Goal: Task Accomplishment & Management: Manage account settings

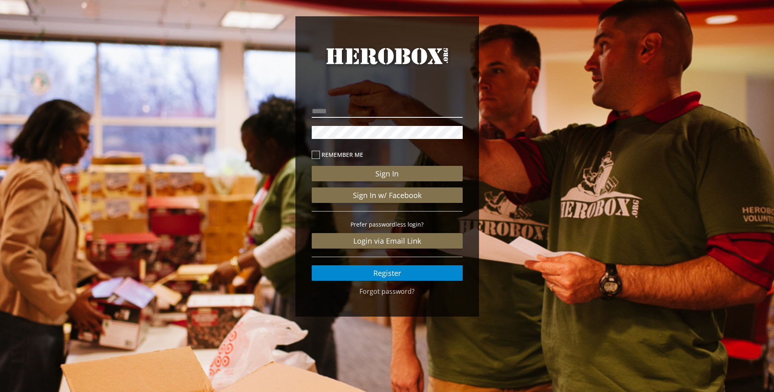
click at [332, 114] on input "email" at bounding box center [387, 111] width 151 height 13
type input "**********"
click at [312, 166] on button "Sign In" at bounding box center [387, 173] width 151 height 15
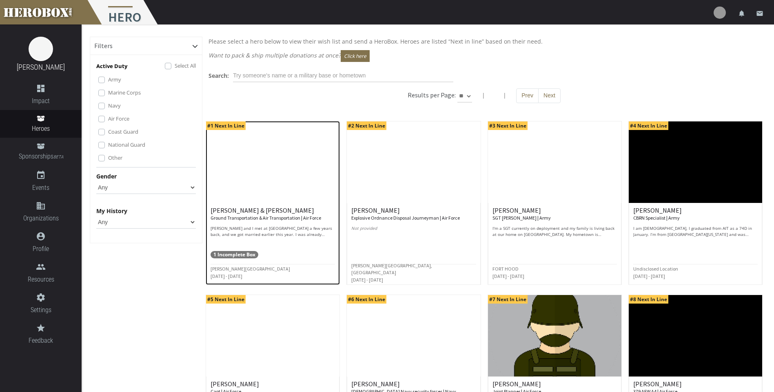
click at [245, 253] on span "1 Incomplete Box" at bounding box center [234, 254] width 48 height 7
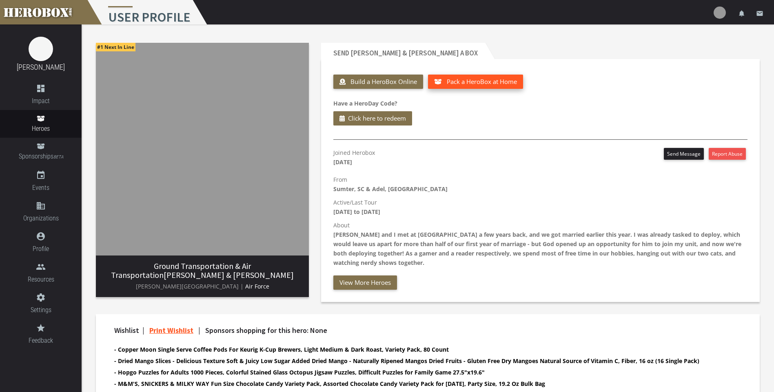
click at [477, 84] on span "Pack a HeroBox at Home" at bounding box center [482, 81] width 70 height 8
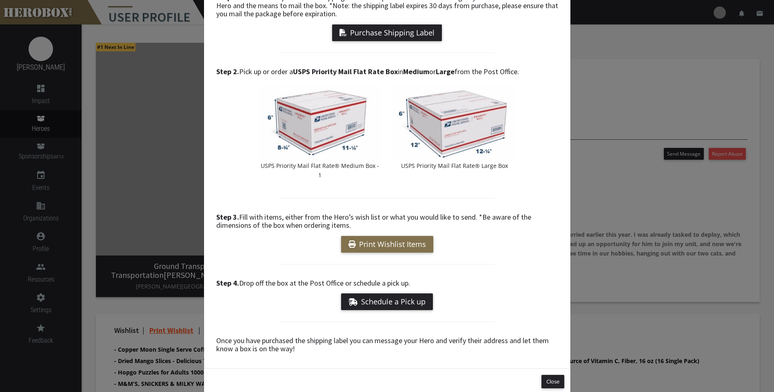
scroll to position [76, 0]
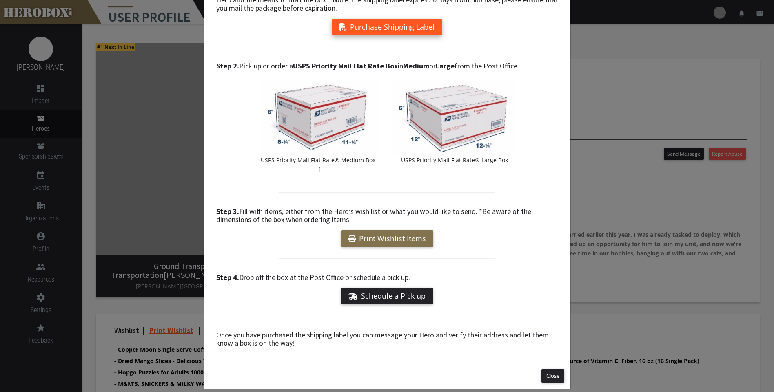
click at [387, 26] on button "Purchase Shipping Label" at bounding box center [387, 27] width 110 height 17
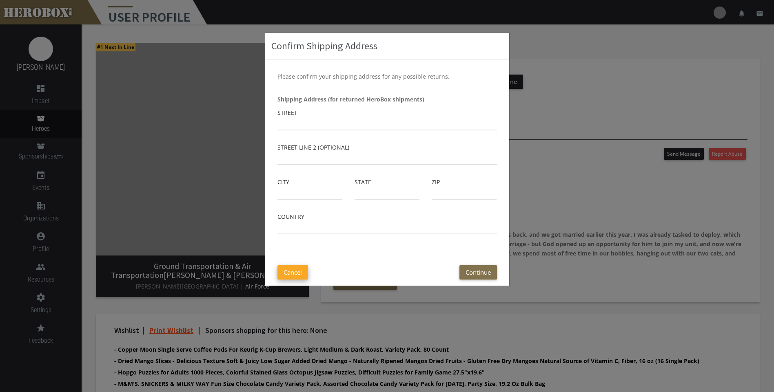
click at [299, 272] on button "Cancel" at bounding box center [292, 273] width 31 height 14
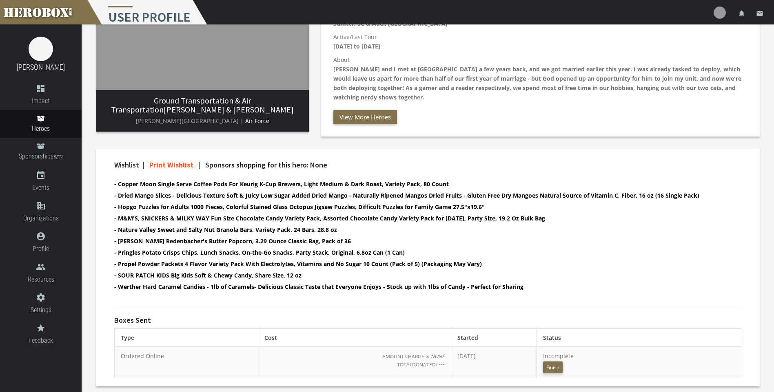
scroll to position [166, 0]
click at [573, 354] on span "Incomplete Finish" at bounding box center [558, 361] width 31 height 18
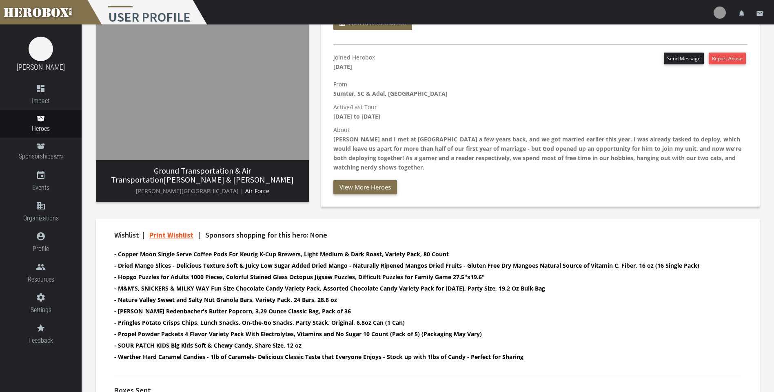
scroll to position [0, 0]
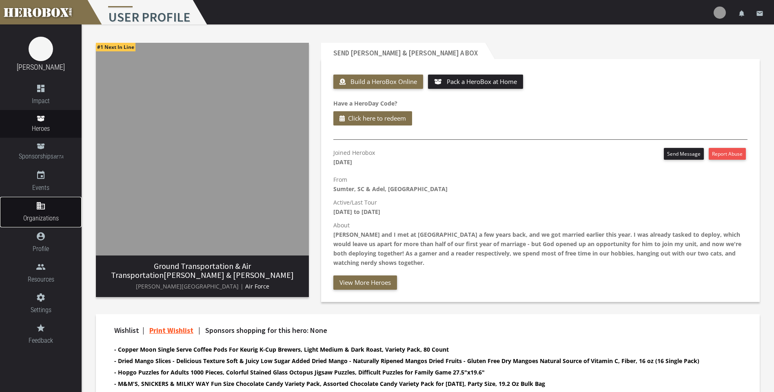
click at [44, 208] on icon "domain" at bounding box center [41, 206] width 82 height 10
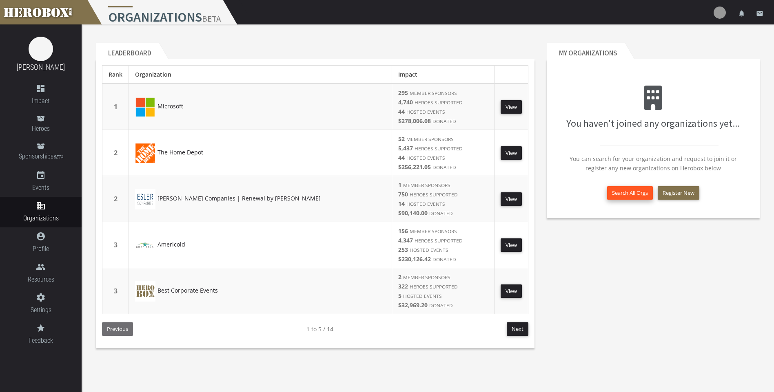
click at [634, 193] on button "Search All Orgs" at bounding box center [630, 192] width 46 height 13
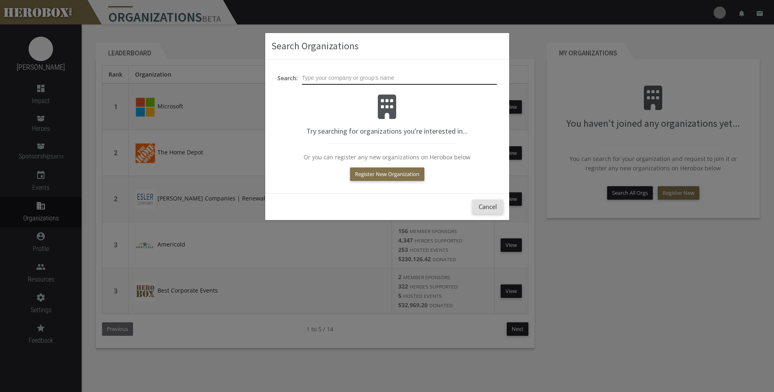
click at [321, 75] on input "text" at bounding box center [399, 78] width 195 height 13
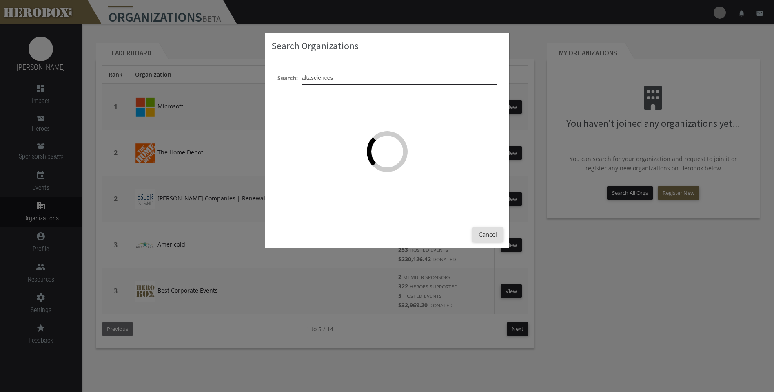
type input "altasciences"
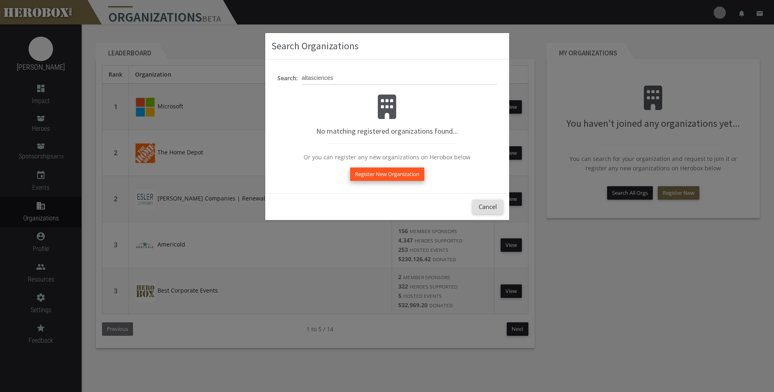
click at [373, 172] on button "Register New Organization" at bounding box center [387, 174] width 74 height 13
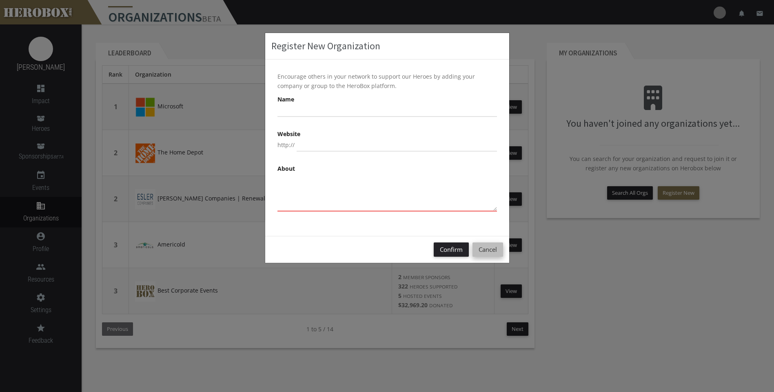
click at [491, 253] on button "Cancel" at bounding box center [487, 250] width 31 height 14
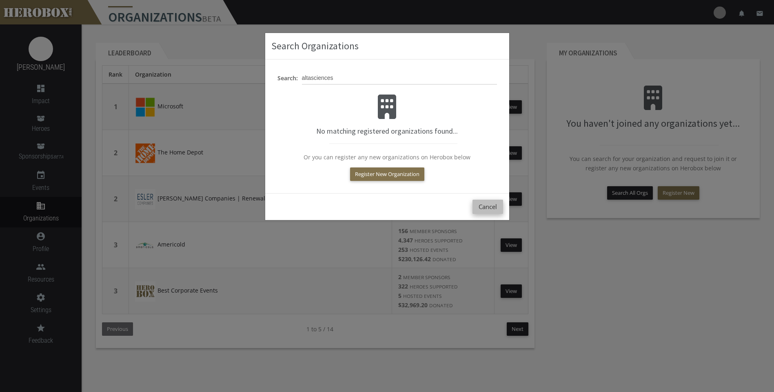
click at [483, 204] on button "Cancel" at bounding box center [487, 207] width 31 height 14
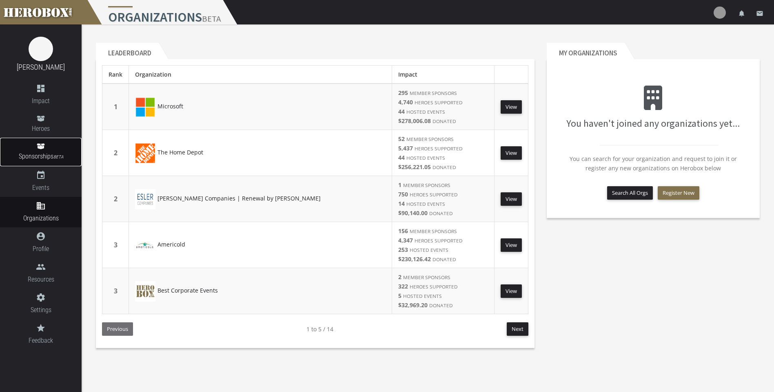
click at [39, 148] on icon at bounding box center [41, 147] width 8 height 6
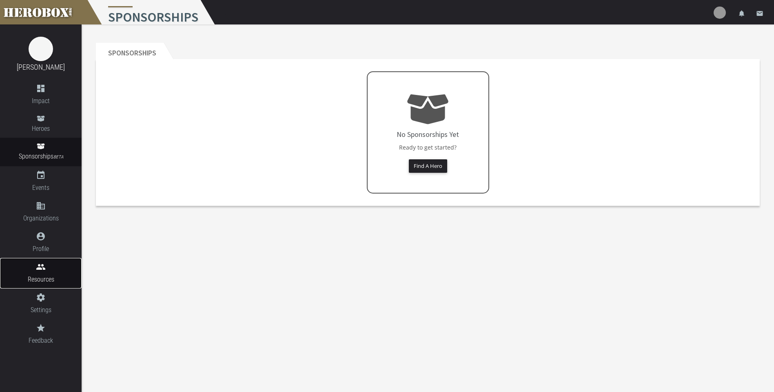
click at [40, 270] on icon "people" at bounding box center [41, 267] width 82 height 10
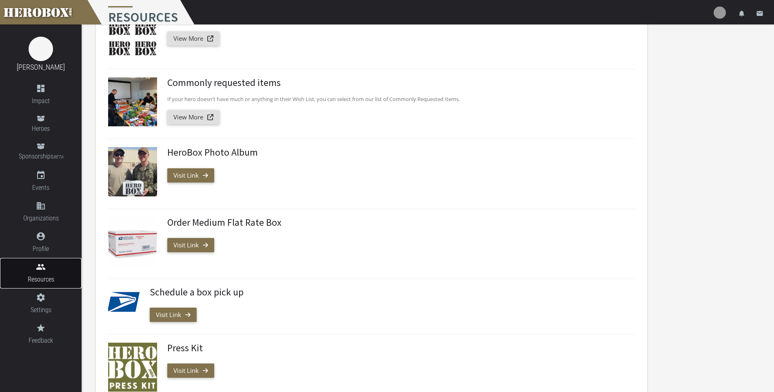
scroll to position [24, 0]
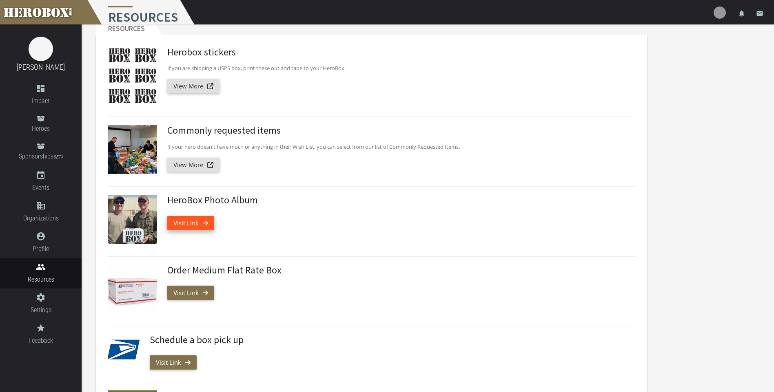
click at [187, 221] on link "Visit Link" at bounding box center [190, 223] width 47 height 14
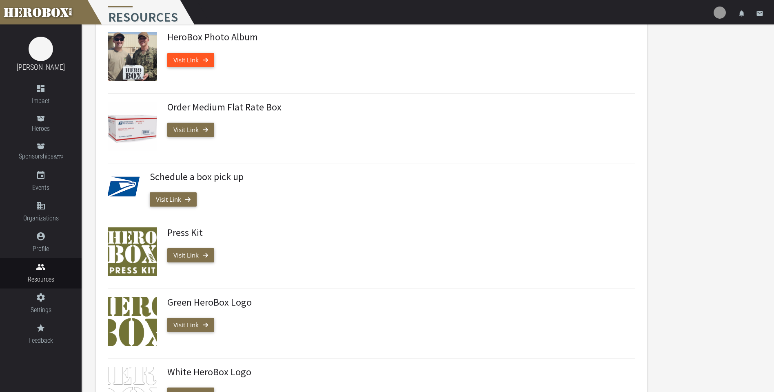
scroll to position [228, 0]
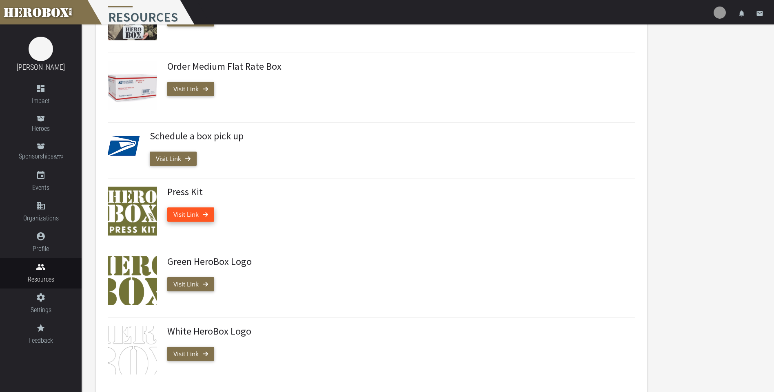
click at [186, 213] on link "Visit Link" at bounding box center [190, 215] width 47 height 14
click at [197, 283] on link "Visit Link" at bounding box center [190, 284] width 47 height 14
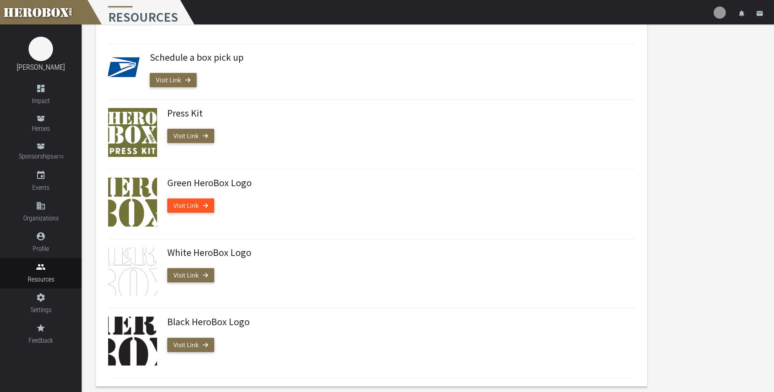
scroll to position [310, 0]
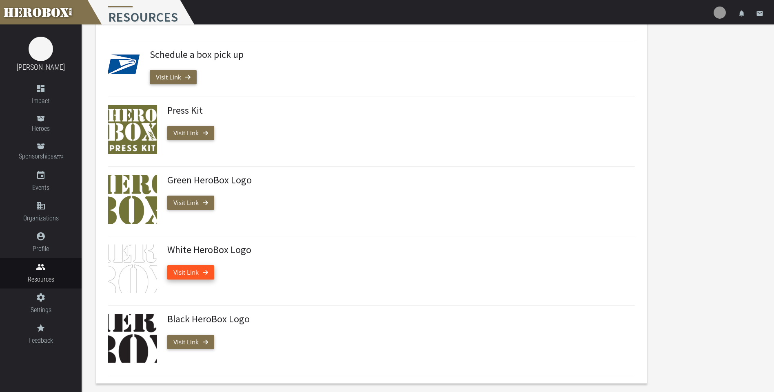
click at [199, 272] on link "Visit Link" at bounding box center [190, 273] width 47 height 14
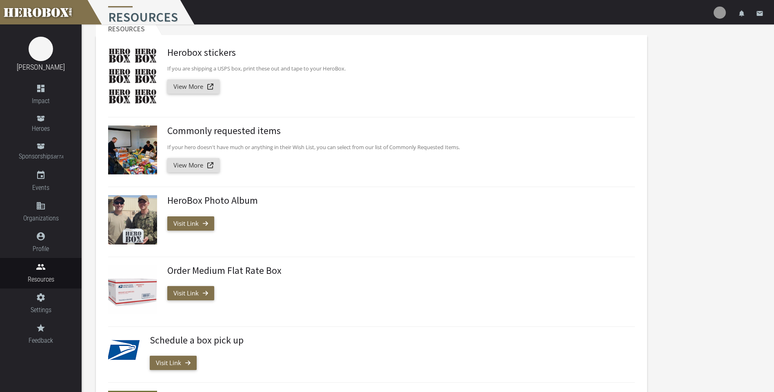
scroll to position [0, 0]
